Goal: Task Accomplishment & Management: Manage account settings

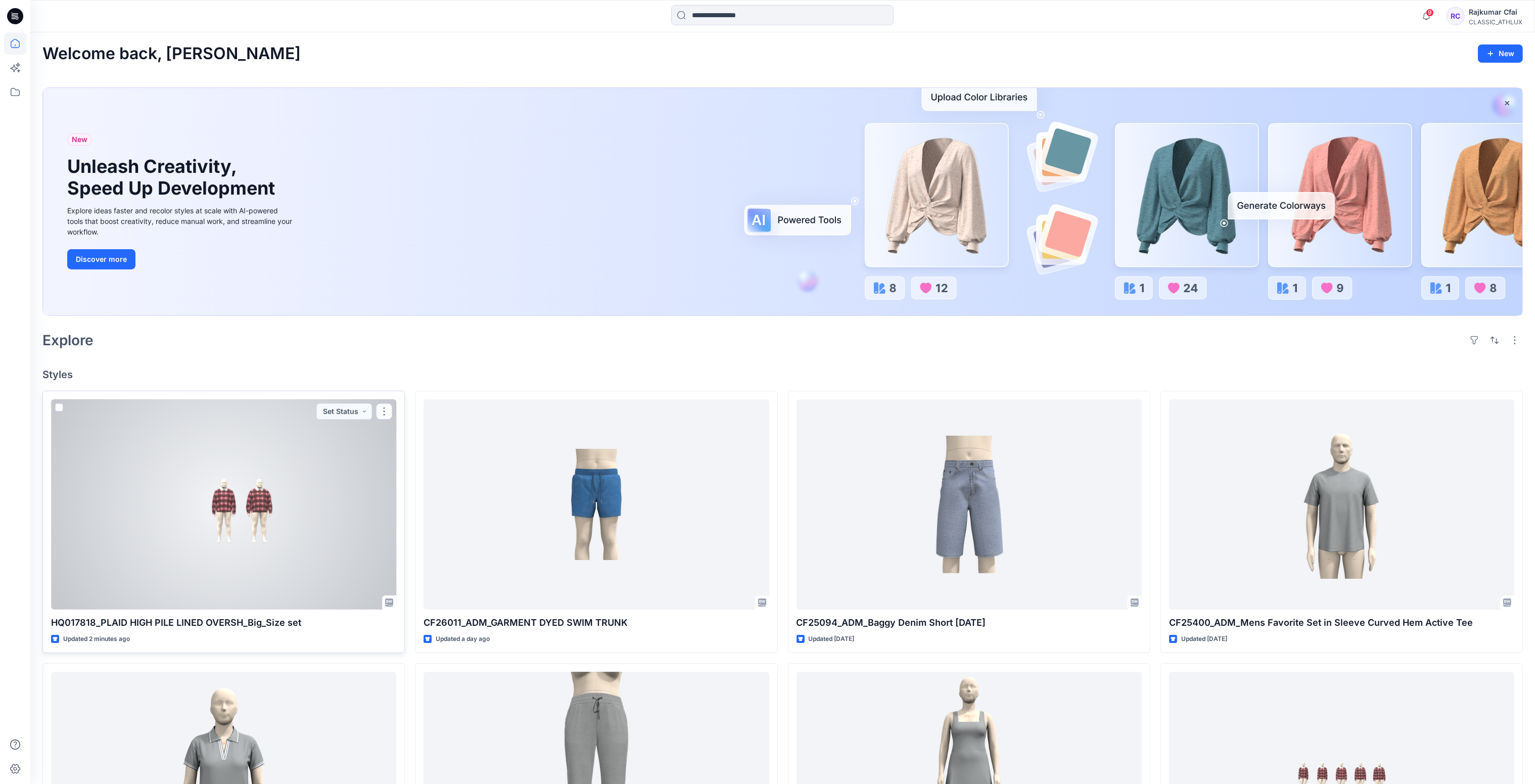
click at [279, 531] on div at bounding box center [224, 504] width 345 height 211
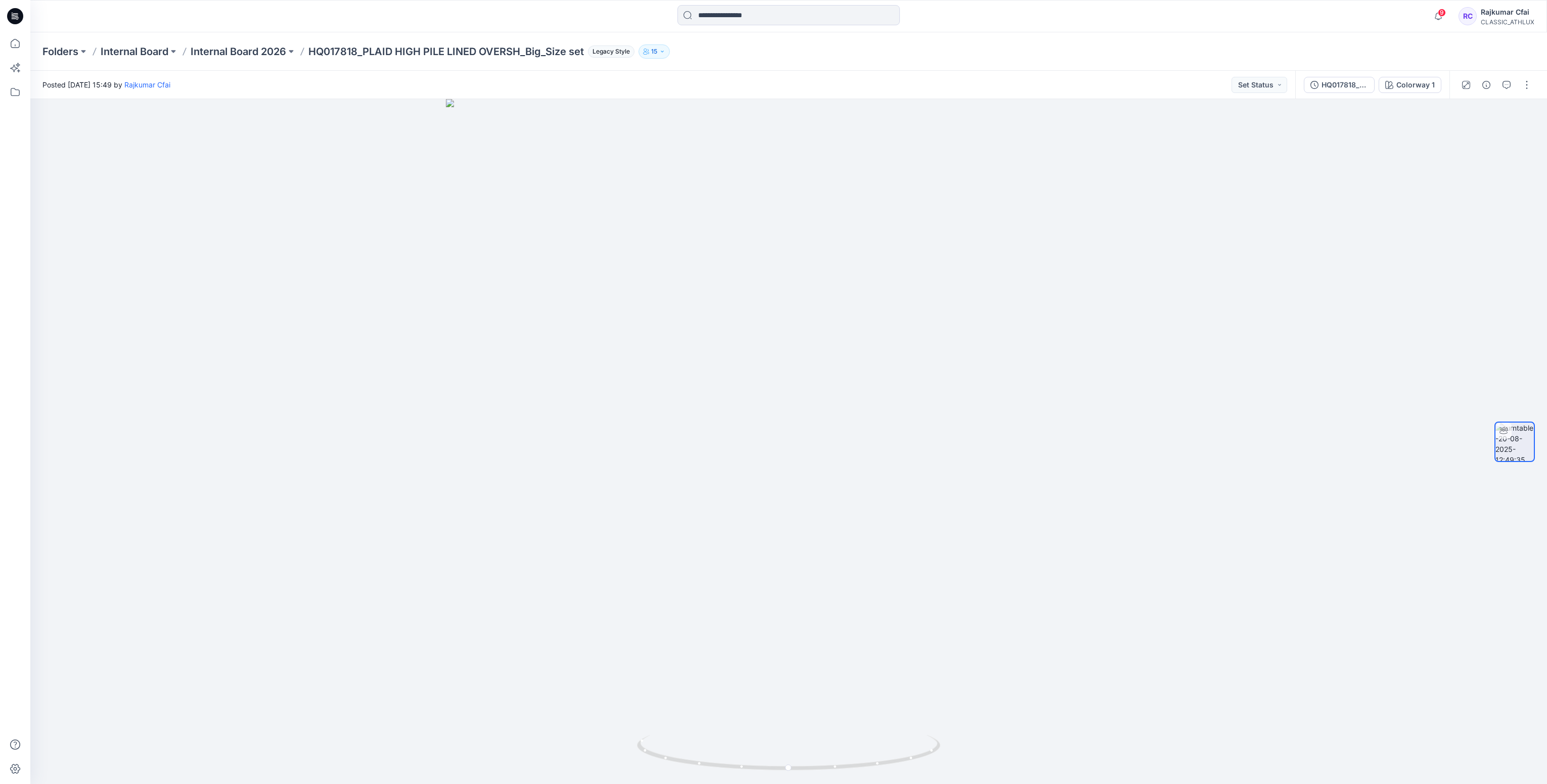
click at [17, 19] on icon at bounding box center [18, 19] width 3 height 1
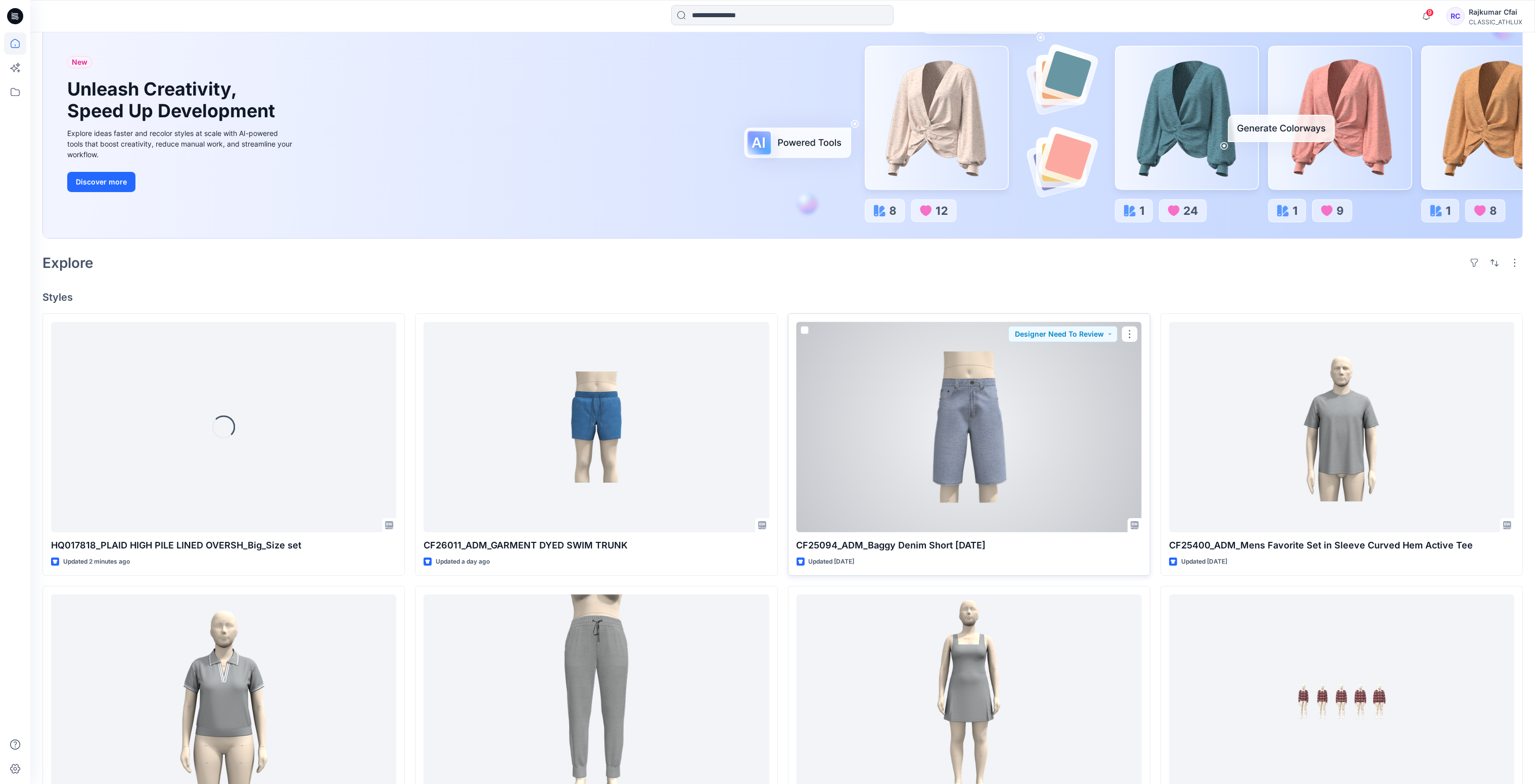
scroll to position [228, 0]
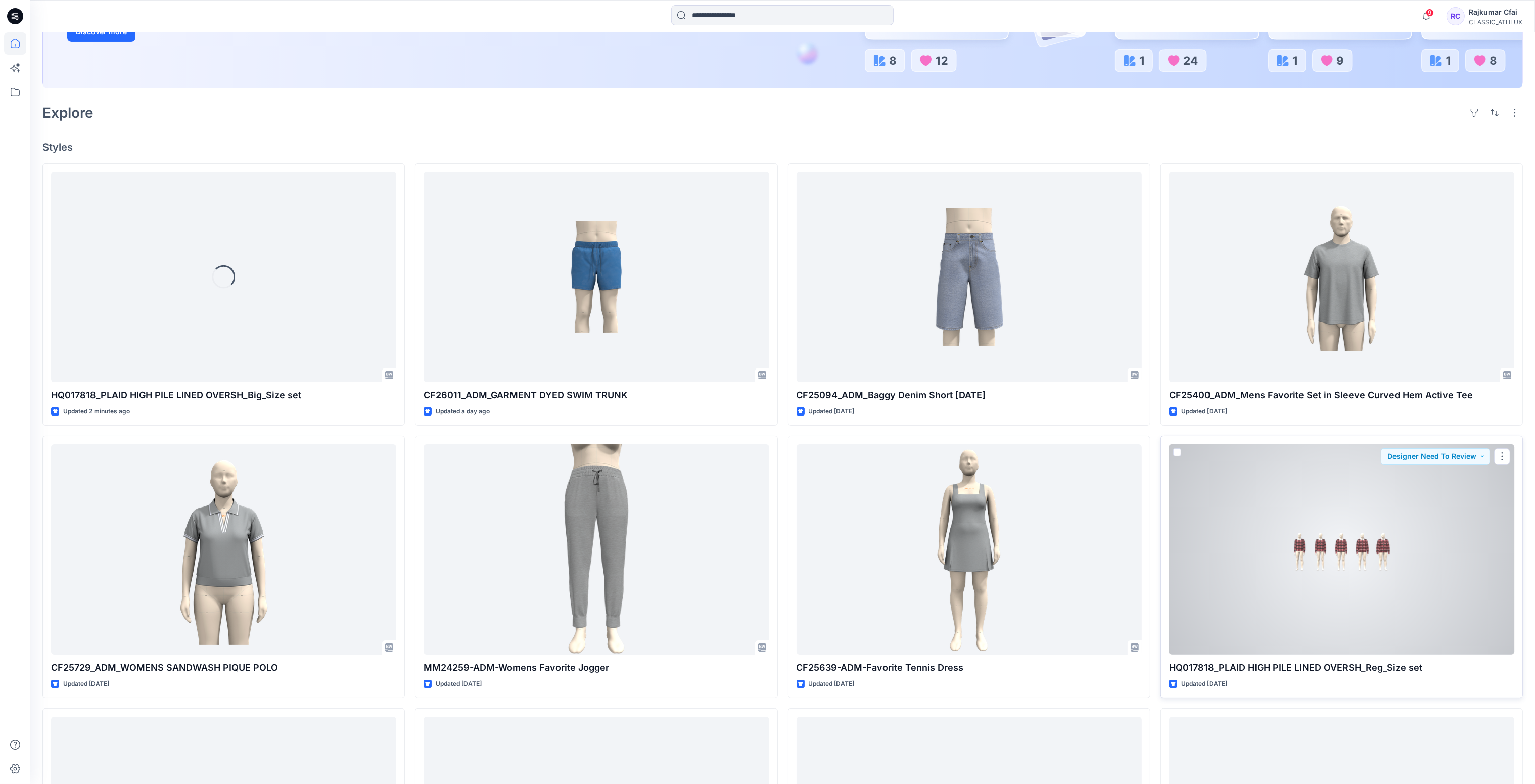
click at [1343, 539] on div at bounding box center [1342, 549] width 345 height 211
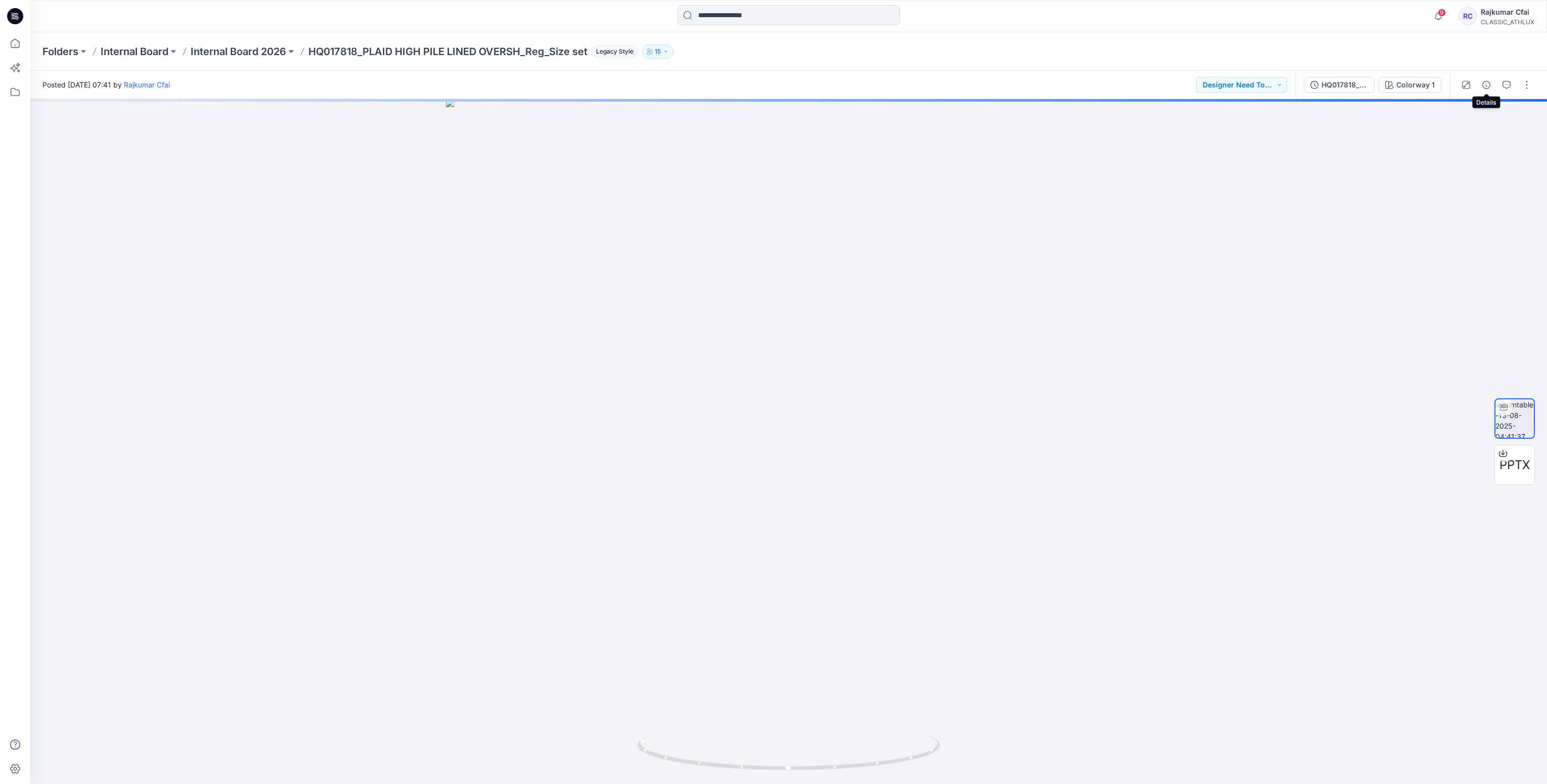
click at [1486, 87] on icon "button" at bounding box center [1486, 85] width 8 height 8
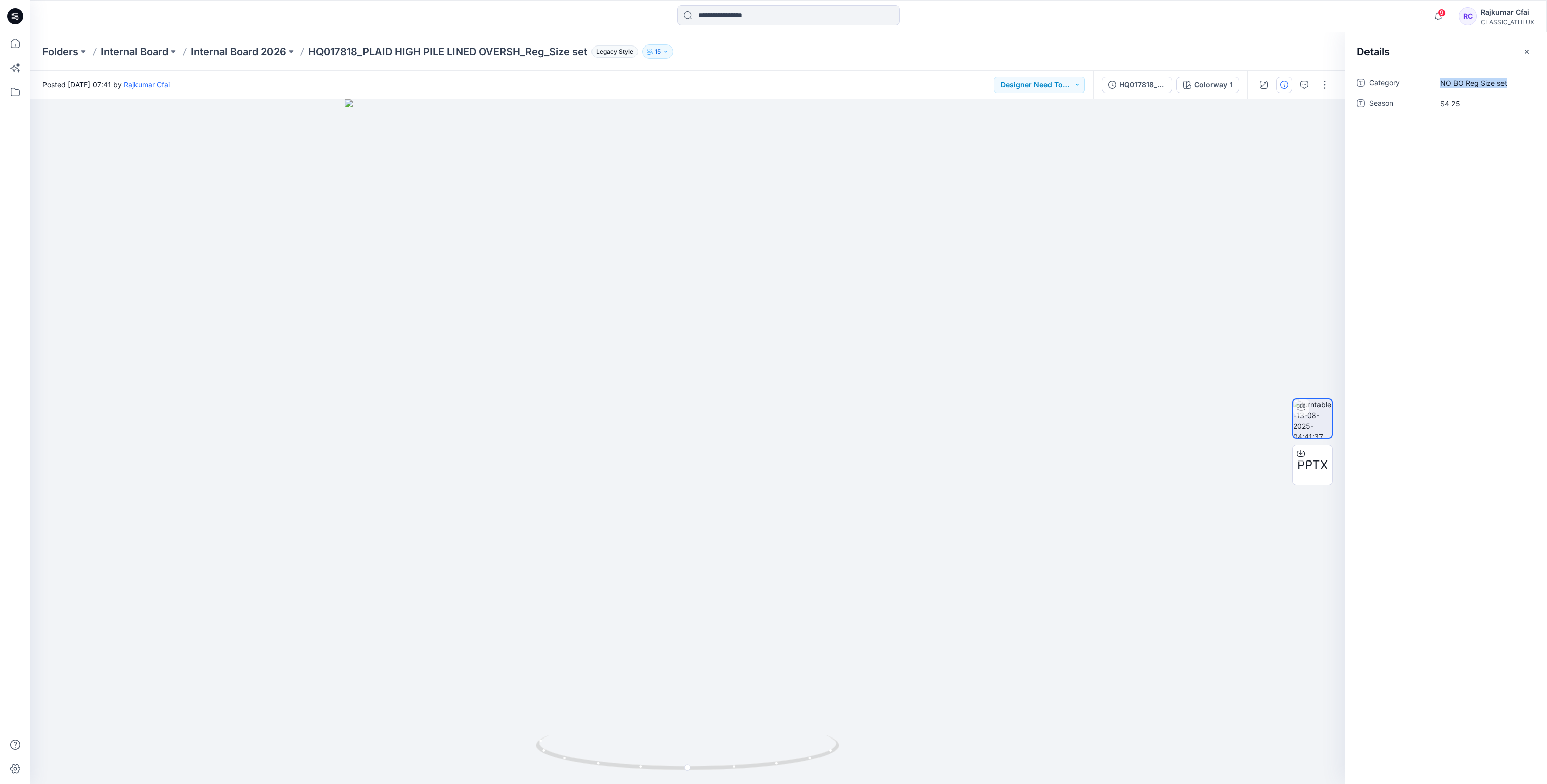
drag, startPoint x: 1509, startPoint y: 85, endPoint x: 1429, endPoint y: 84, distance: 80.0
click at [1429, 84] on div "Category NO BO Reg Size set" at bounding box center [1445, 82] width 178 height 16
copy div "NO BO Reg Size set"
click at [17, 16] on icon at bounding box center [15, 16] width 16 height 16
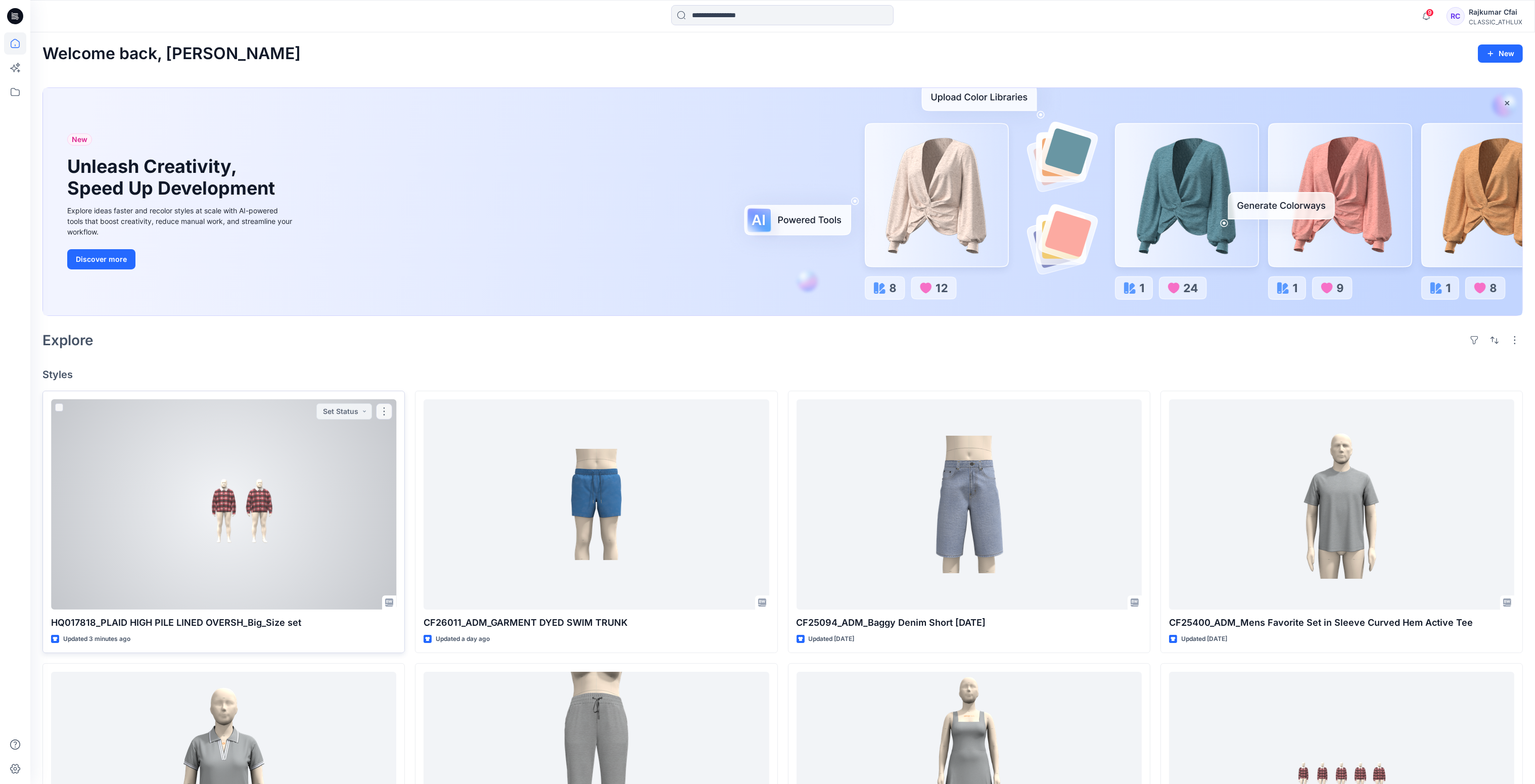
click at [207, 508] on div at bounding box center [224, 504] width 345 height 211
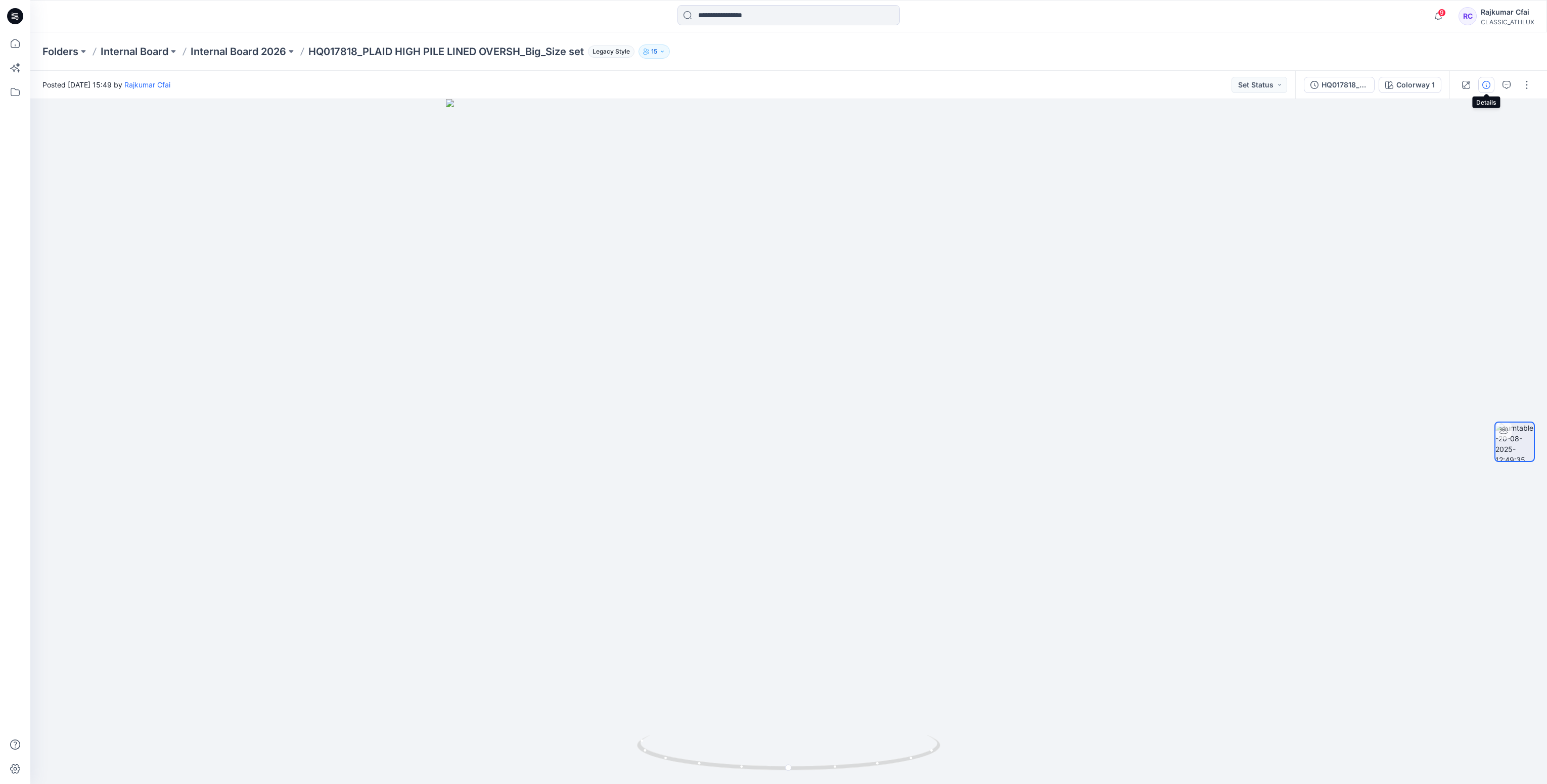
click at [1487, 87] on icon "button" at bounding box center [1486, 85] width 8 height 8
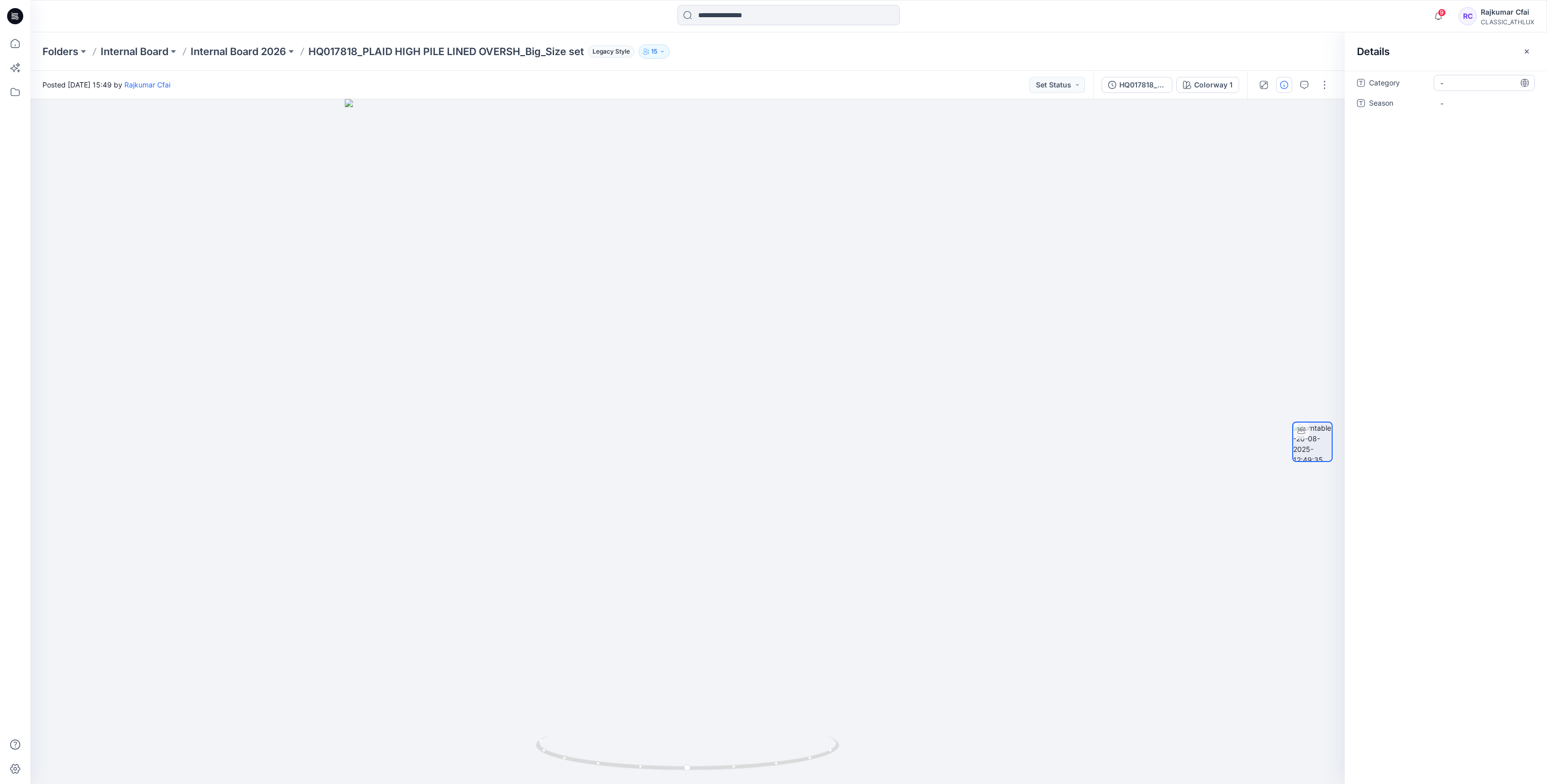
click at [1467, 85] on span "-" at bounding box center [1484, 82] width 88 height 11
type textarea "**********"
click at [19, 16] on icon at bounding box center [15, 16] width 16 height 16
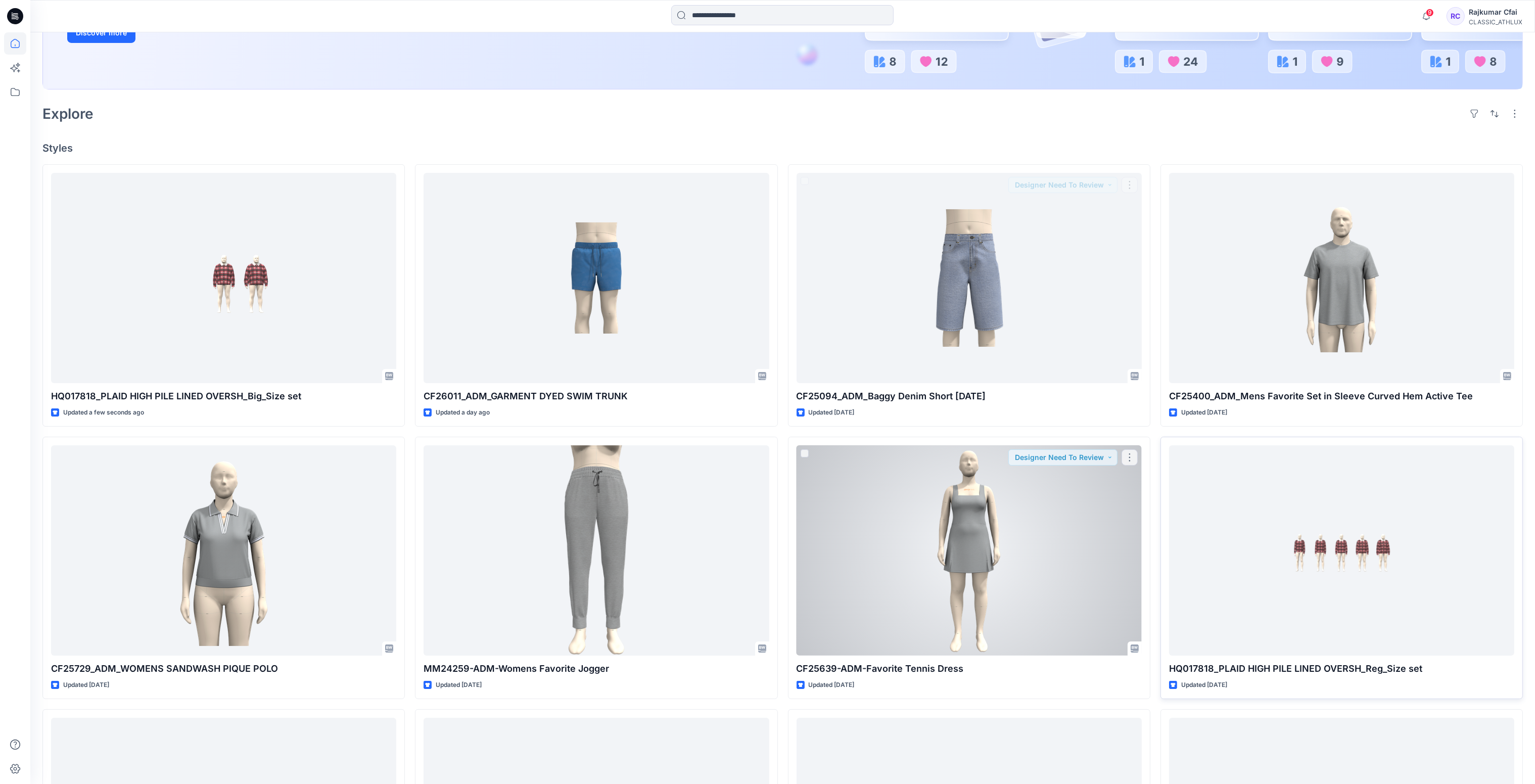
scroll to position [228, 0]
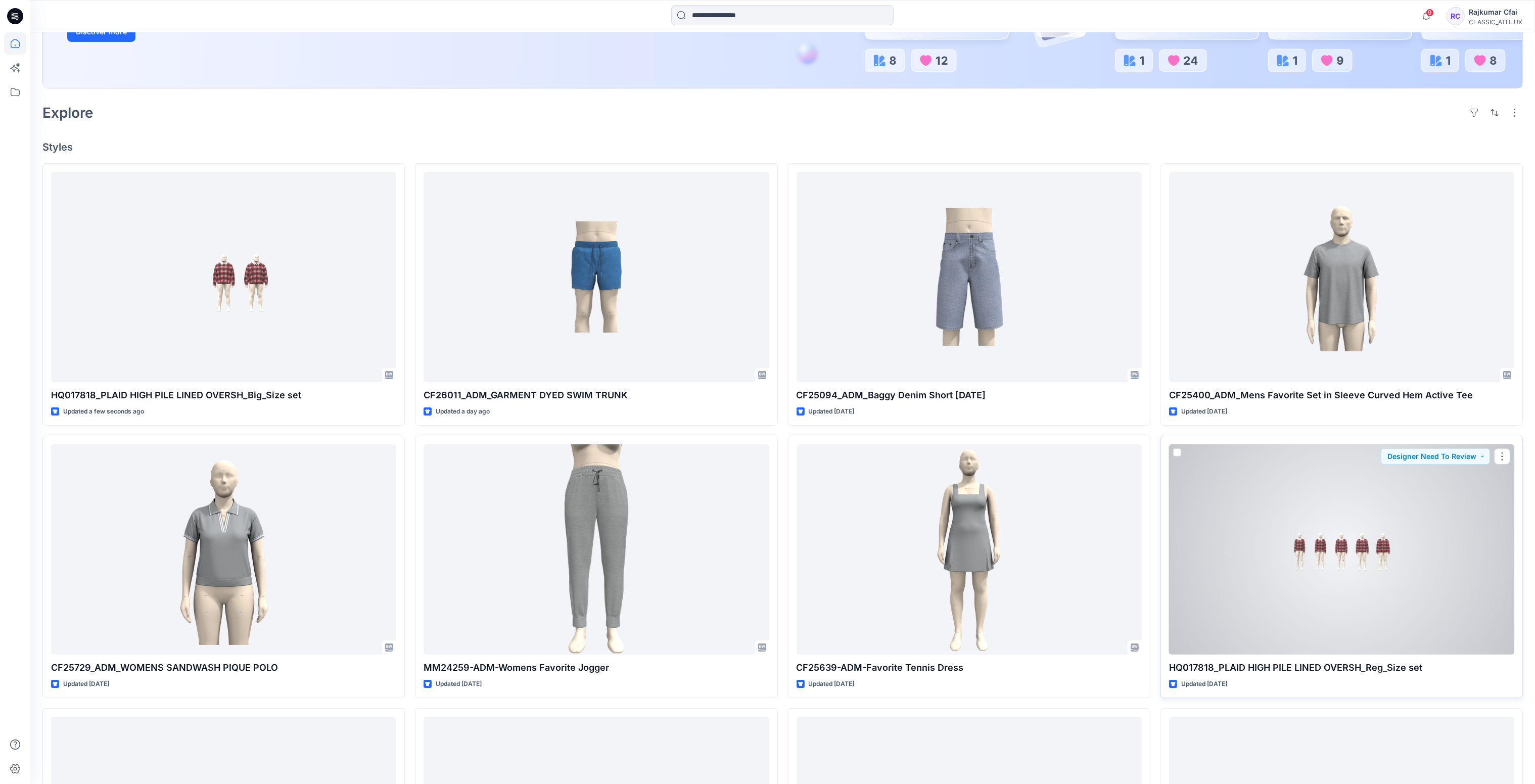
click at [1381, 553] on div at bounding box center [1342, 549] width 345 height 211
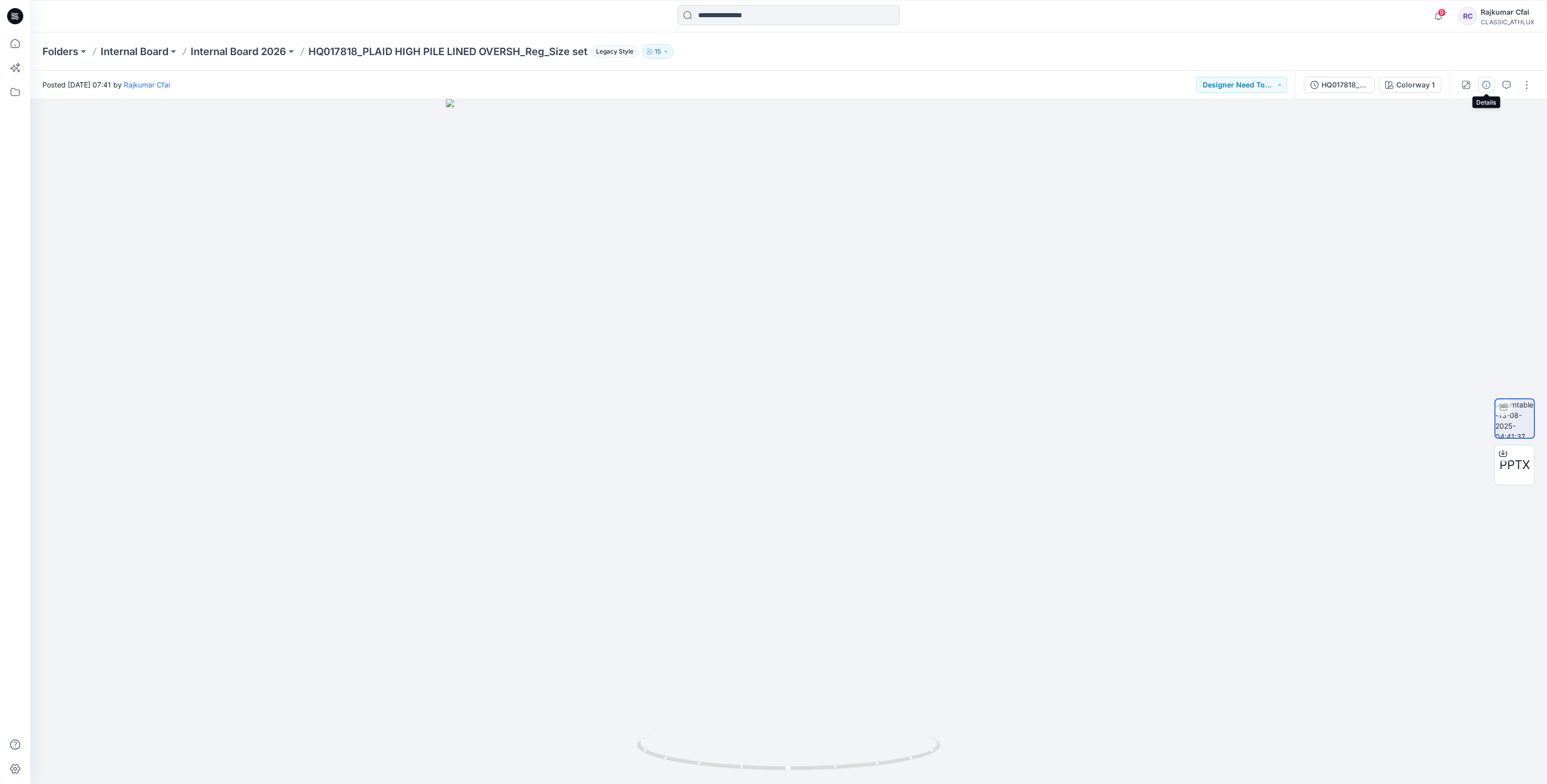
click at [1484, 88] on icon "button" at bounding box center [1486, 85] width 8 height 8
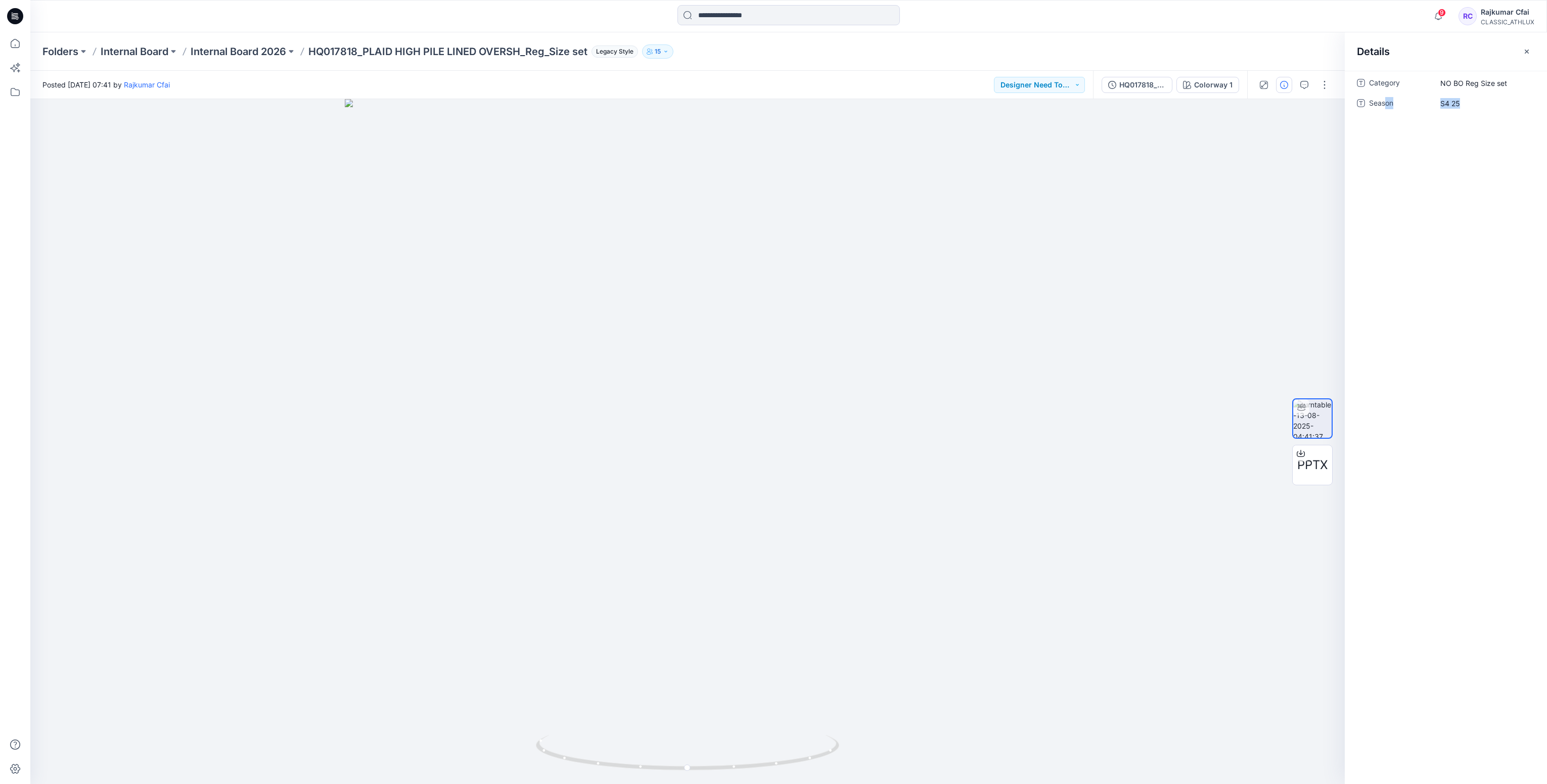
drag, startPoint x: 1460, startPoint y: 102, endPoint x: 1386, endPoint y: 102, distance: 74.0
click at [1386, 102] on div "Season S4 25" at bounding box center [1445, 103] width 178 height 16
copy div "on S4 25"
click at [19, 20] on icon at bounding box center [15, 16] width 16 height 16
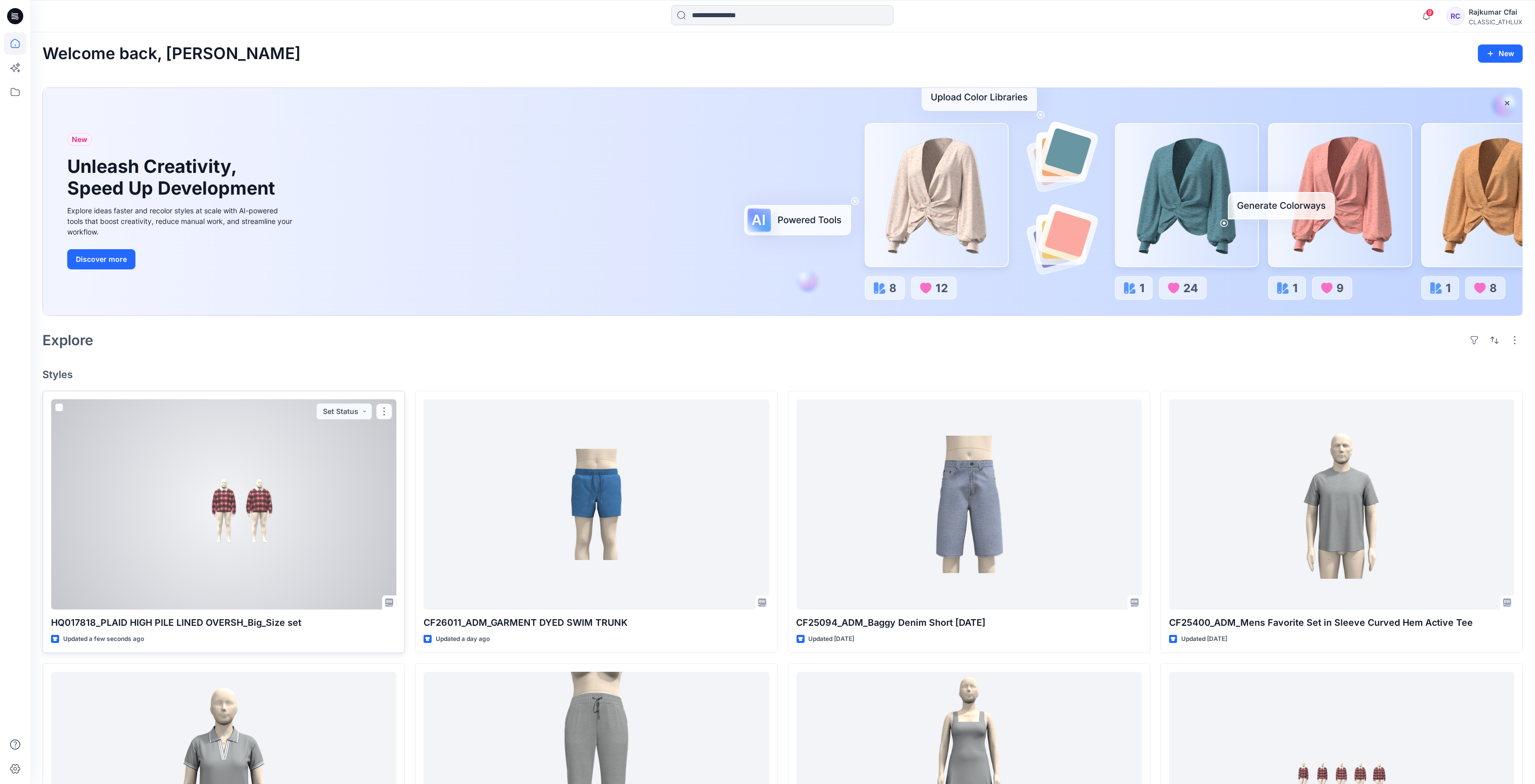
click at [189, 554] on div at bounding box center [224, 504] width 345 height 211
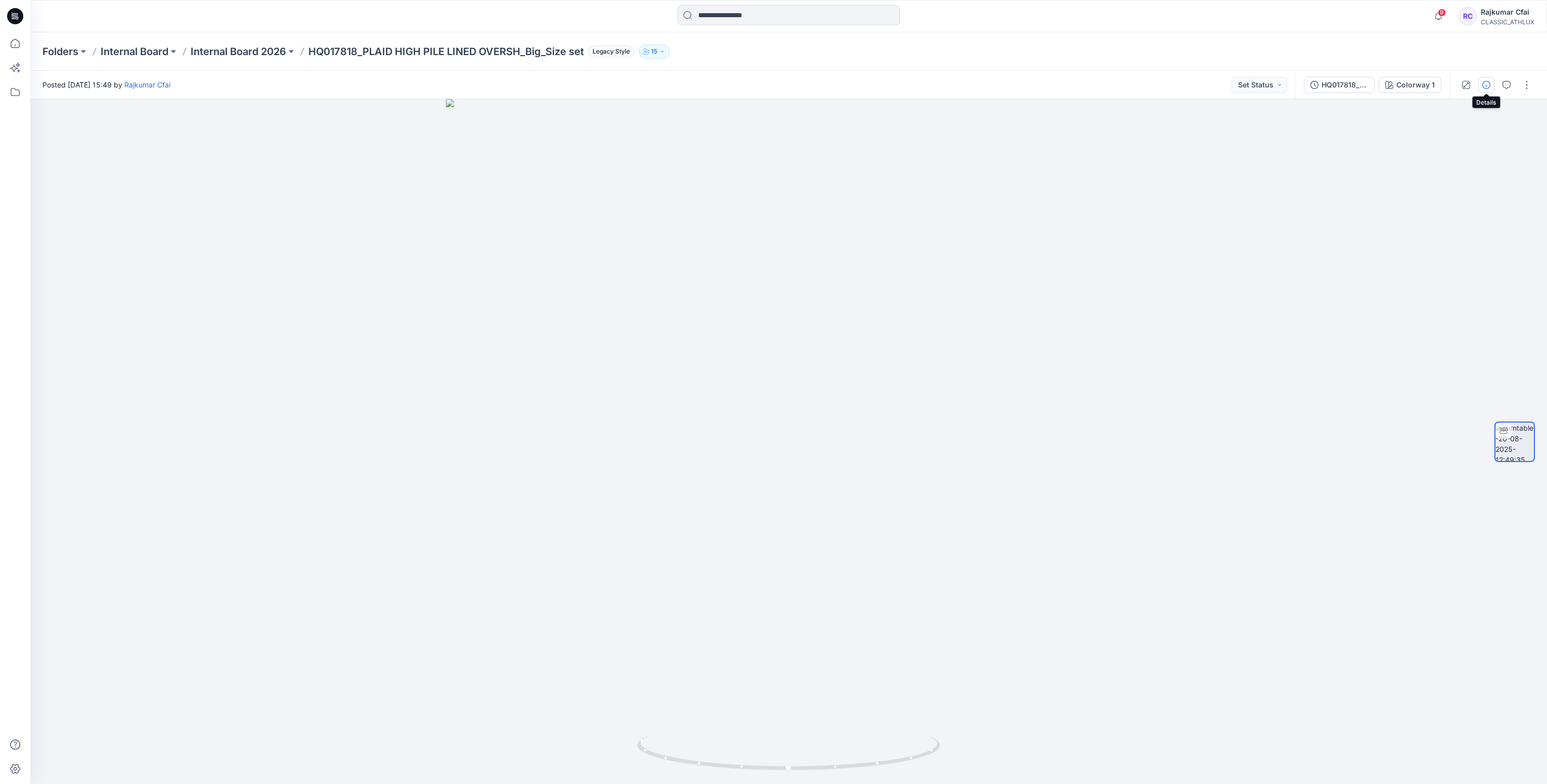
click at [1490, 85] on icon "button" at bounding box center [1486, 85] width 8 height 8
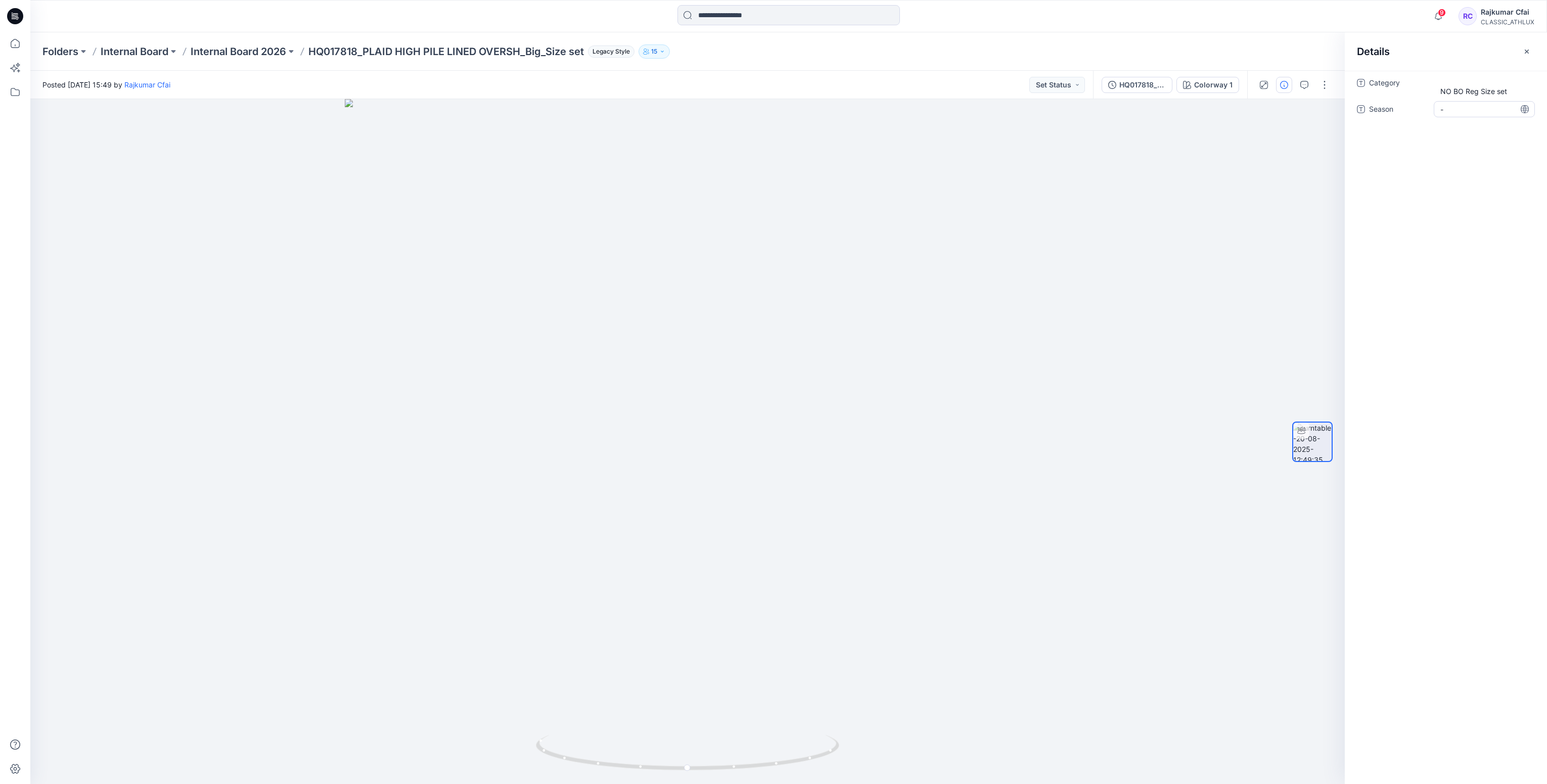
click at [1460, 110] on span "-" at bounding box center [1484, 109] width 88 height 11
type textarea "** *****"
click at [1075, 90] on button "Set Status" at bounding box center [1057, 85] width 56 height 16
click at [1051, 197] on p "Designer Need To Review" at bounding box center [1043, 198] width 56 height 13
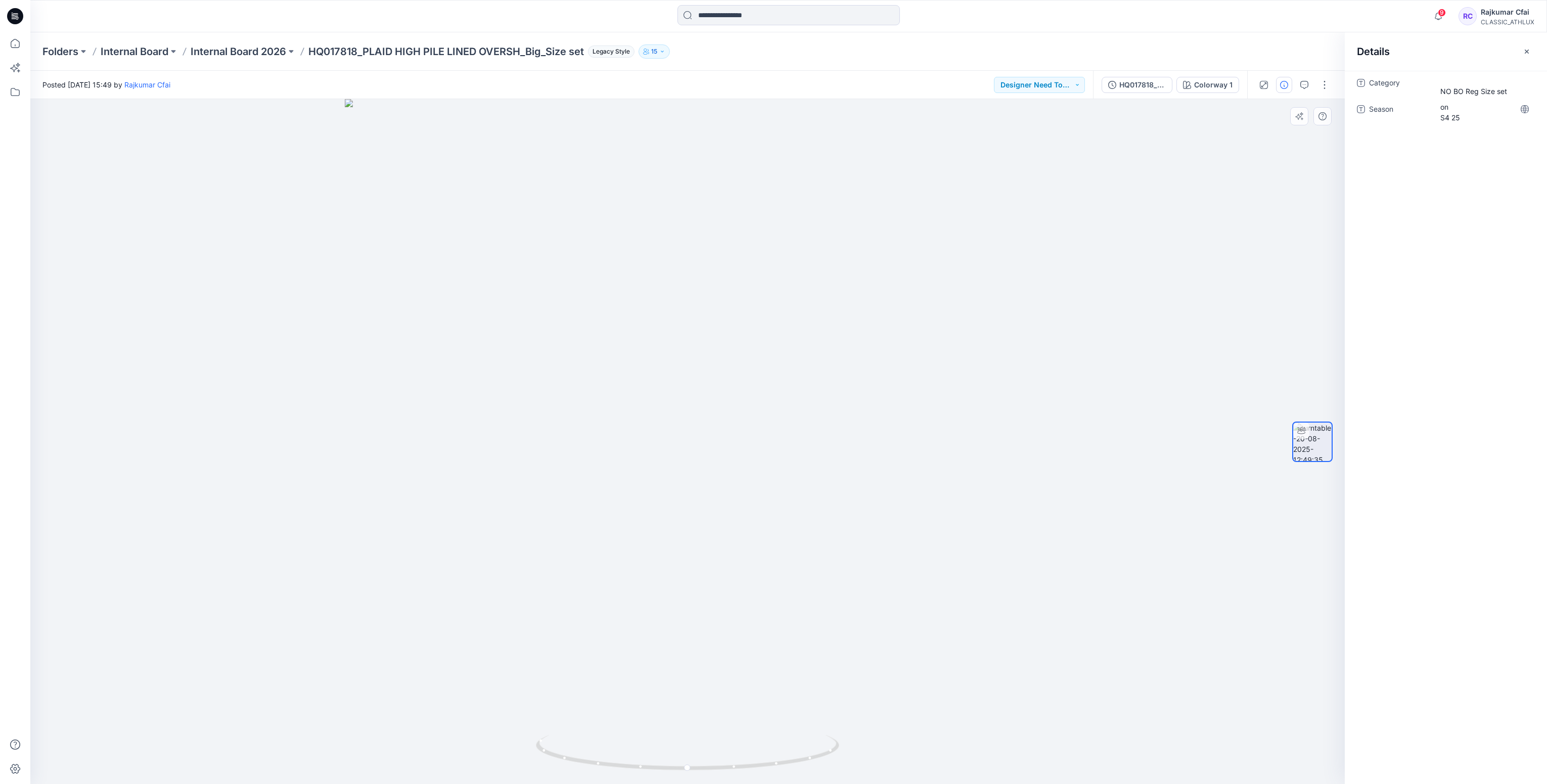
click at [831, 212] on div at bounding box center [687, 441] width 1314 height 685
click at [16, 14] on icon at bounding box center [15, 16] width 16 height 16
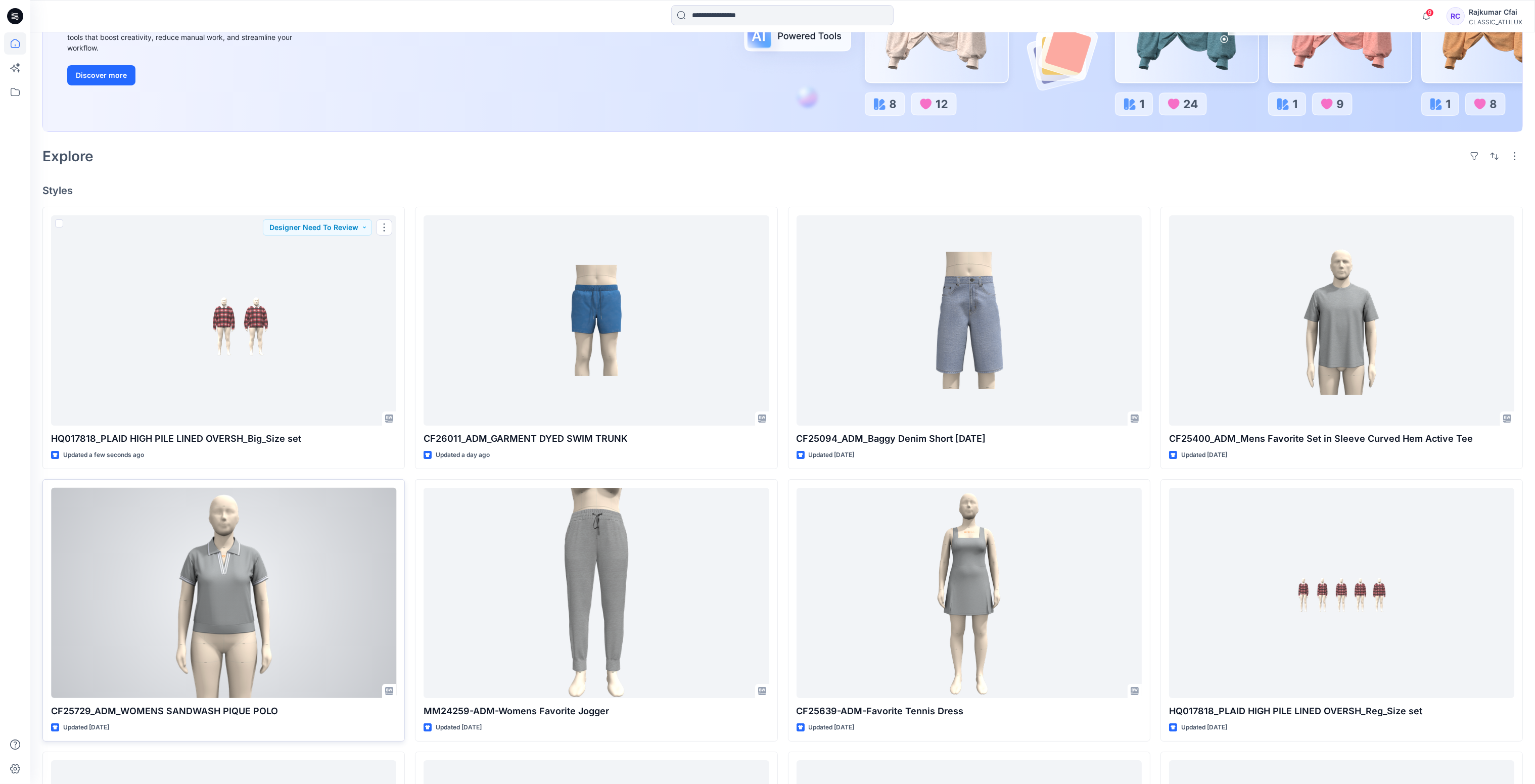
scroll to position [228, 0]
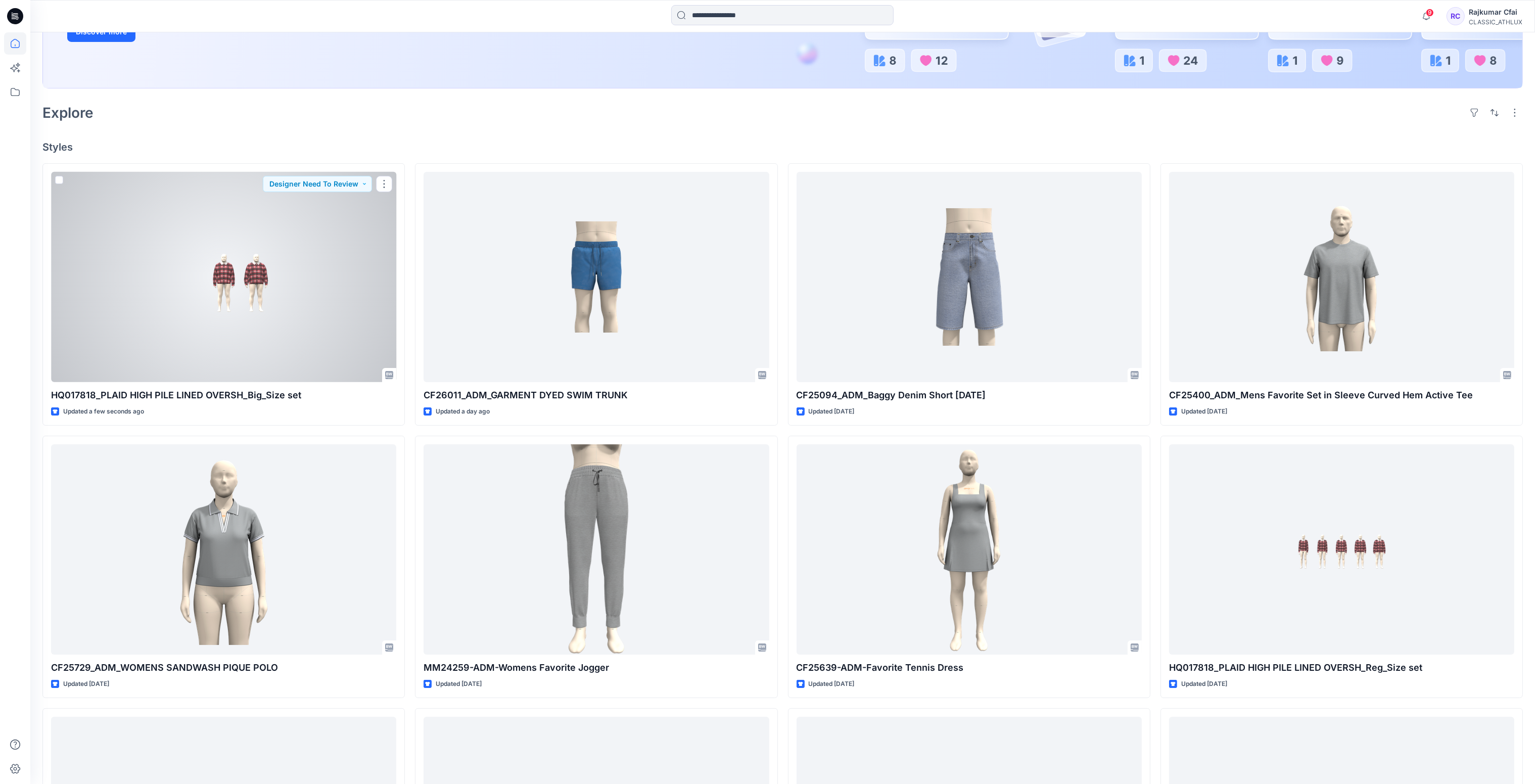
drag, startPoint x: 286, startPoint y: 295, endPoint x: 386, endPoint y: 16, distance: 296.4
click at [285, 295] on div at bounding box center [224, 277] width 345 height 211
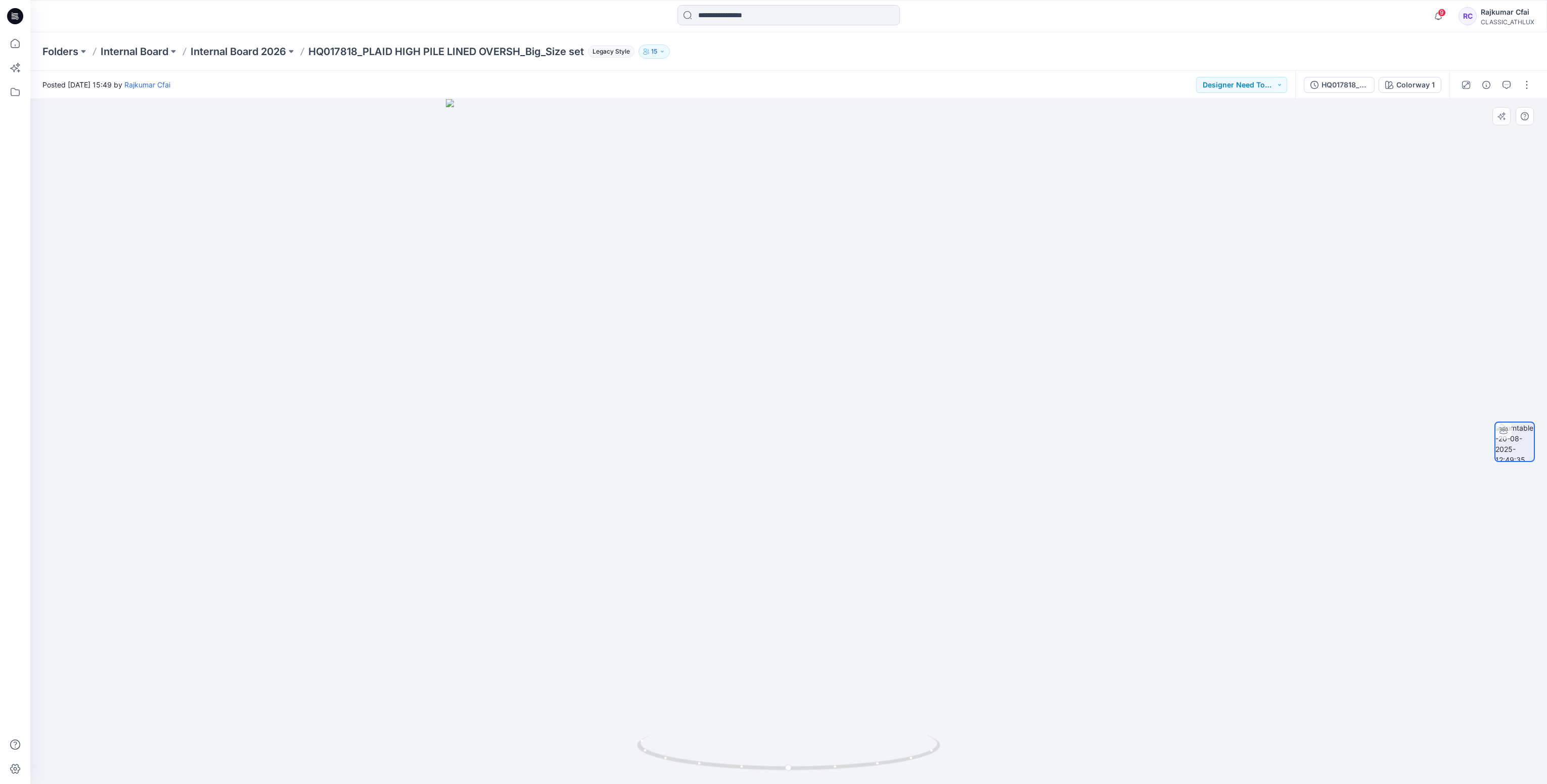
click at [878, 425] on div at bounding box center [788, 441] width 1517 height 685
drag, startPoint x: 886, startPoint y: 587, endPoint x: 834, endPoint y: 534, distance: 74.2
click at [834, 534] on img at bounding box center [788, 345] width 955 height 876
drag, startPoint x: 886, startPoint y: 766, endPoint x: 620, endPoint y: 738, distance: 267.5
click at [620, 738] on div at bounding box center [788, 441] width 1517 height 685
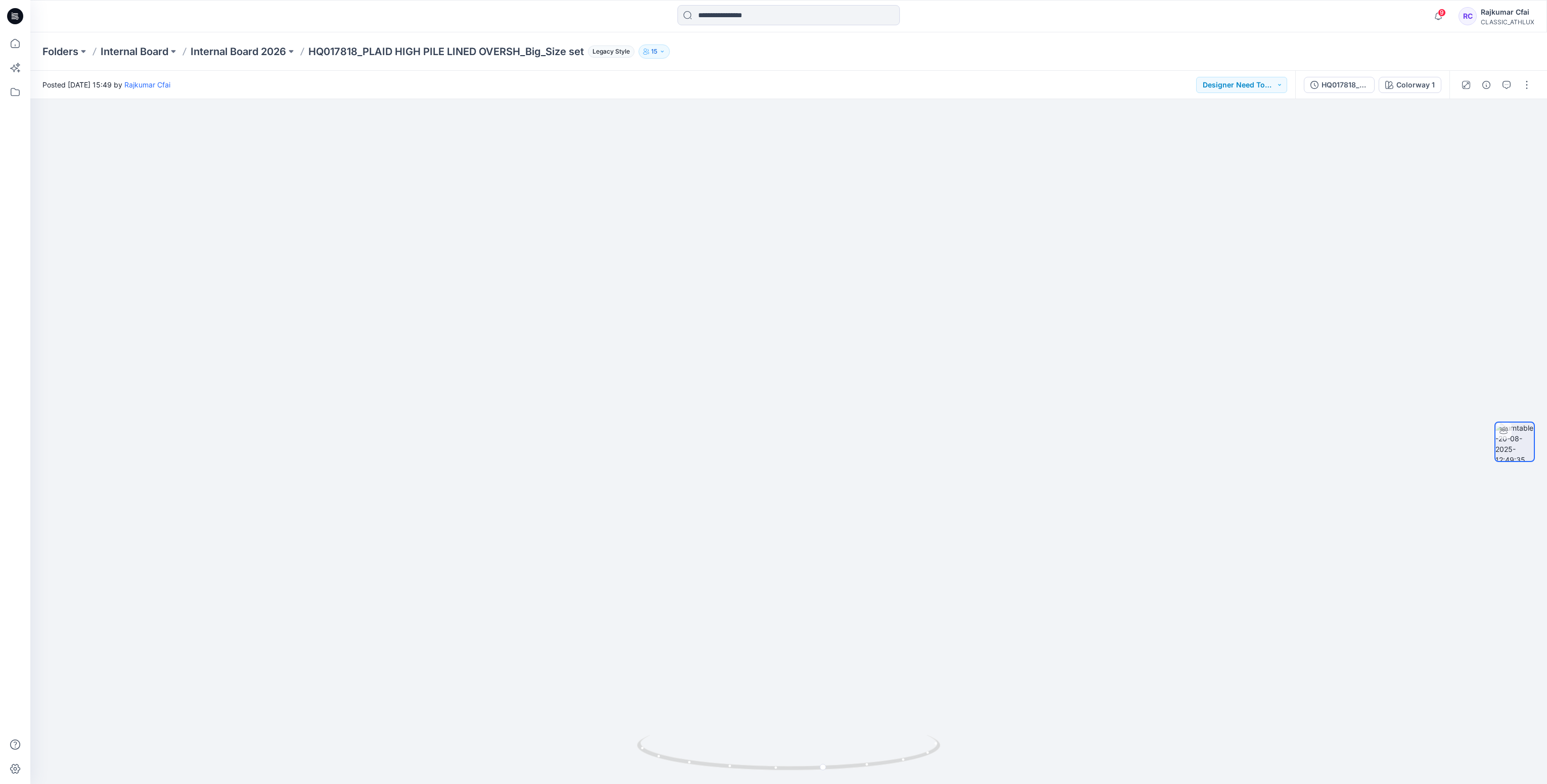
click at [23, 16] on icon at bounding box center [15, 16] width 16 height 16
